Goal: Information Seeking & Learning: Learn about a topic

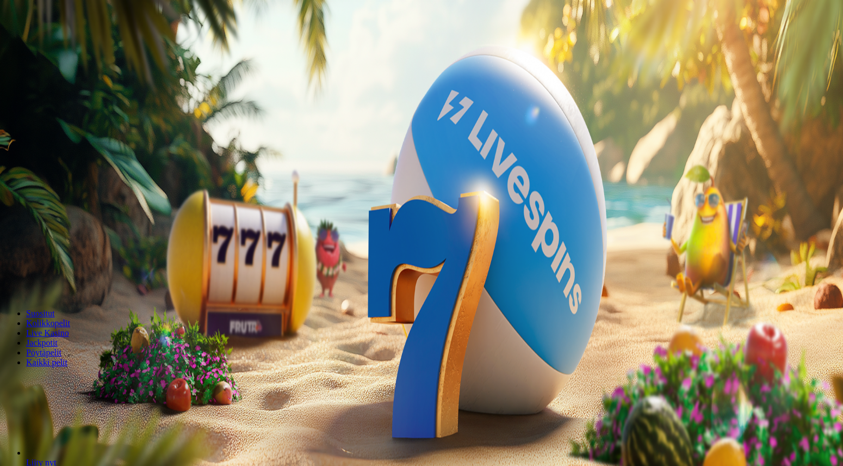
click at [81, 45] on button "Kirjaudu" at bounding box center [75, 39] width 35 height 11
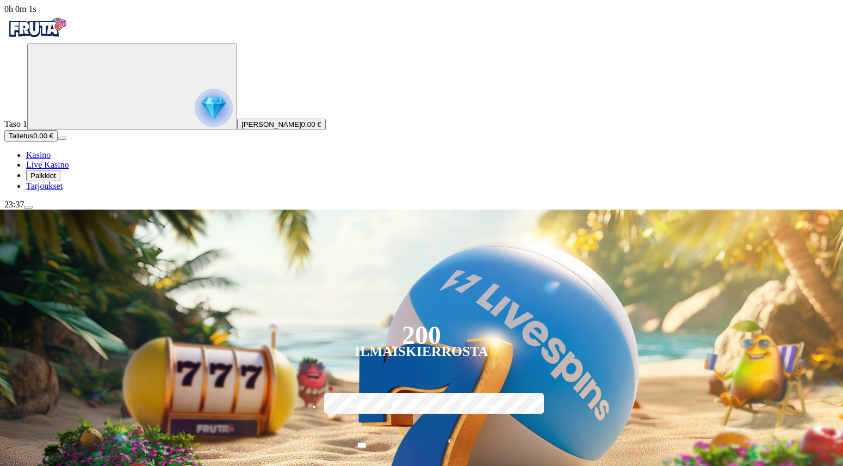
click at [56, 180] on span "Palkkiot" at bounding box center [43, 175] width 26 height 8
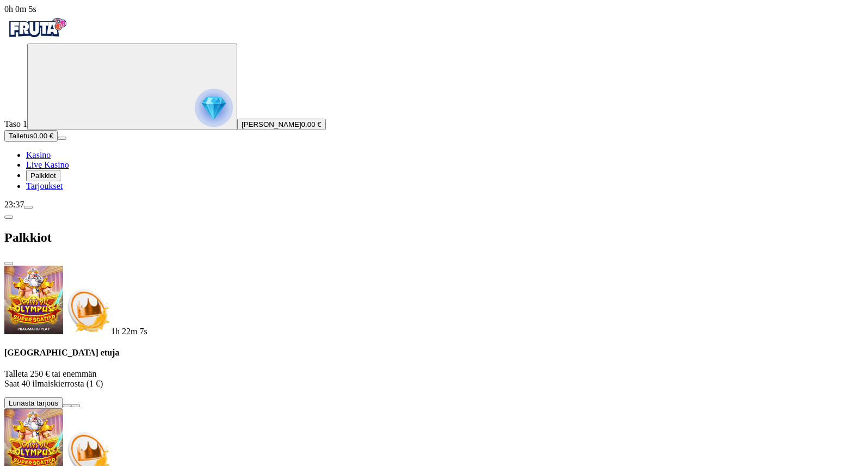
click at [76, 405] on span "info icon" at bounding box center [76, 405] width 0 height 0
